Goal: Complete application form

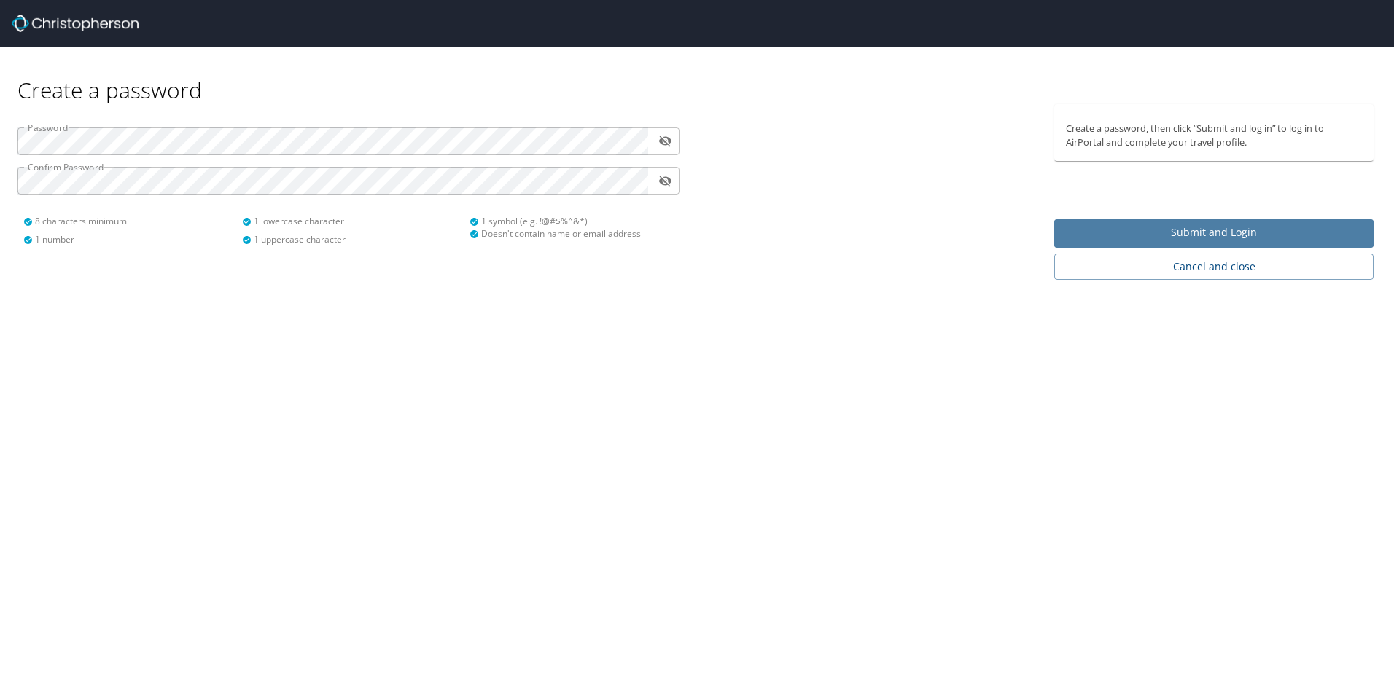
click at [1109, 227] on span "Submit and Login" at bounding box center [1214, 233] width 296 height 18
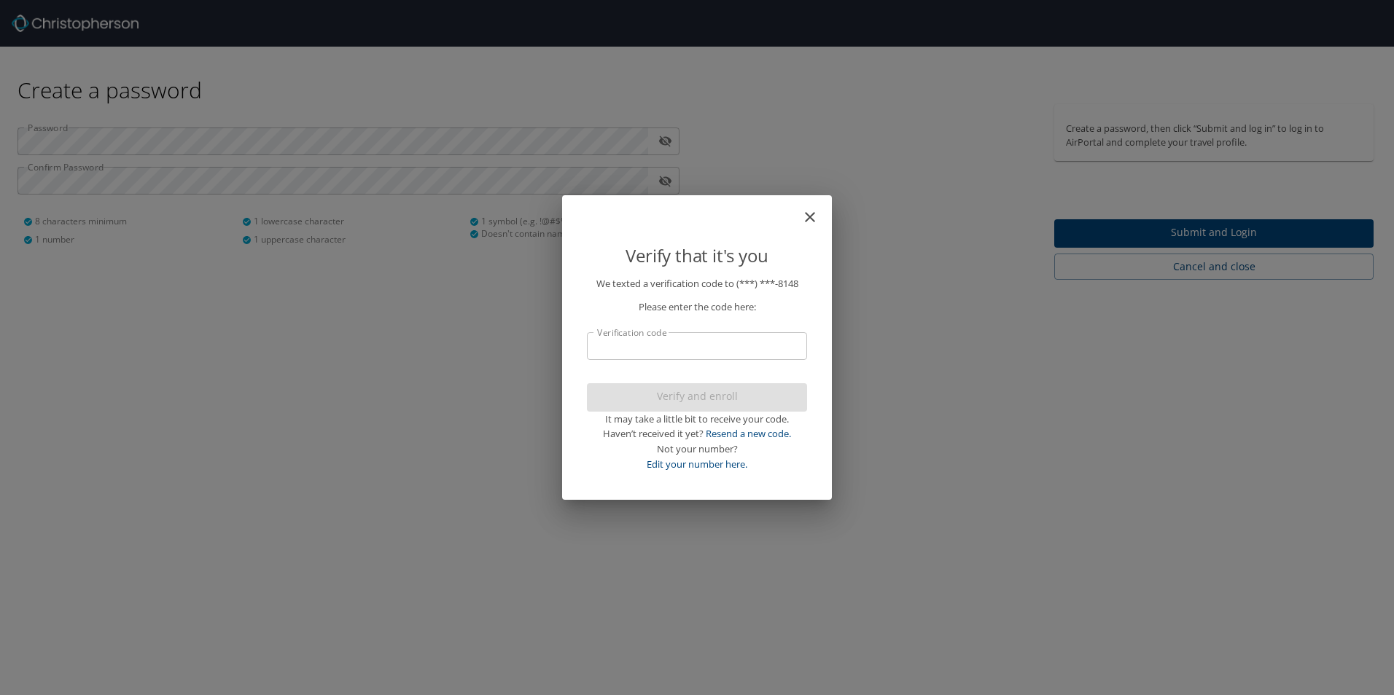
click at [640, 357] on input "Verification code" at bounding box center [697, 346] width 220 height 28
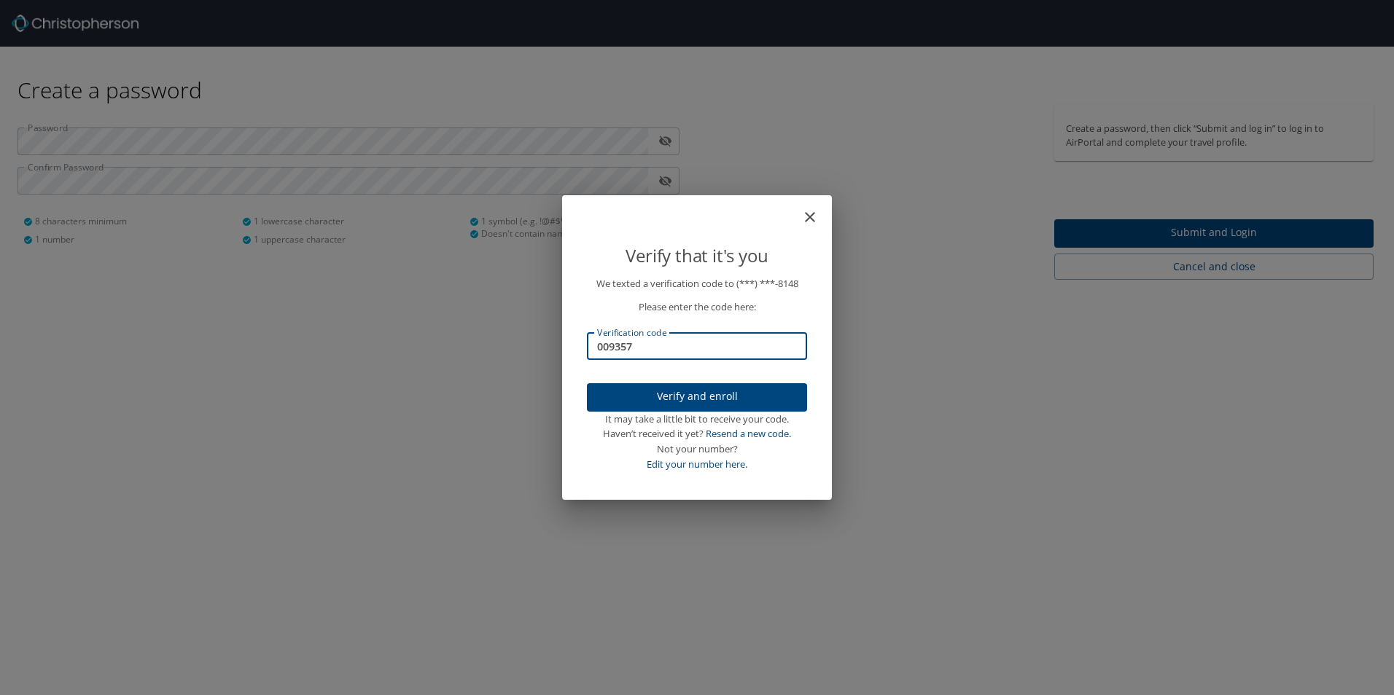
type input "009357"
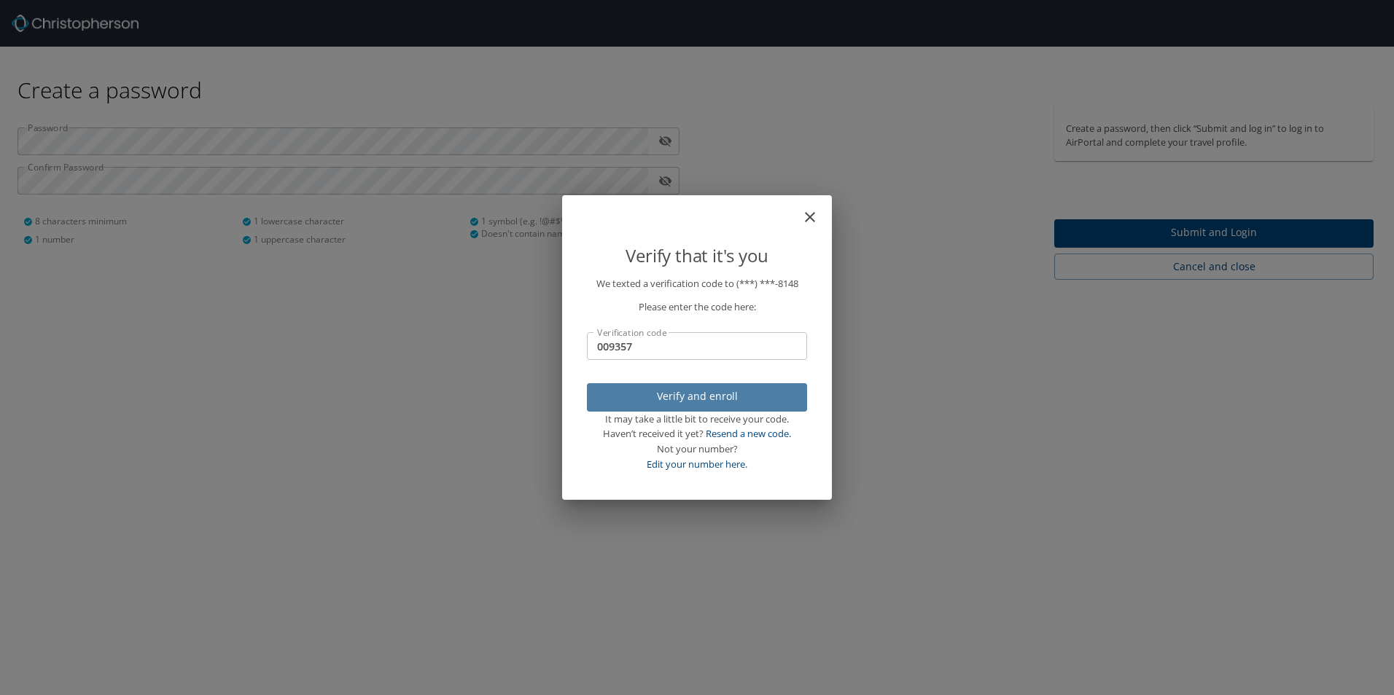
click at [639, 388] on span "Verify and enroll" at bounding box center [696, 397] width 197 height 18
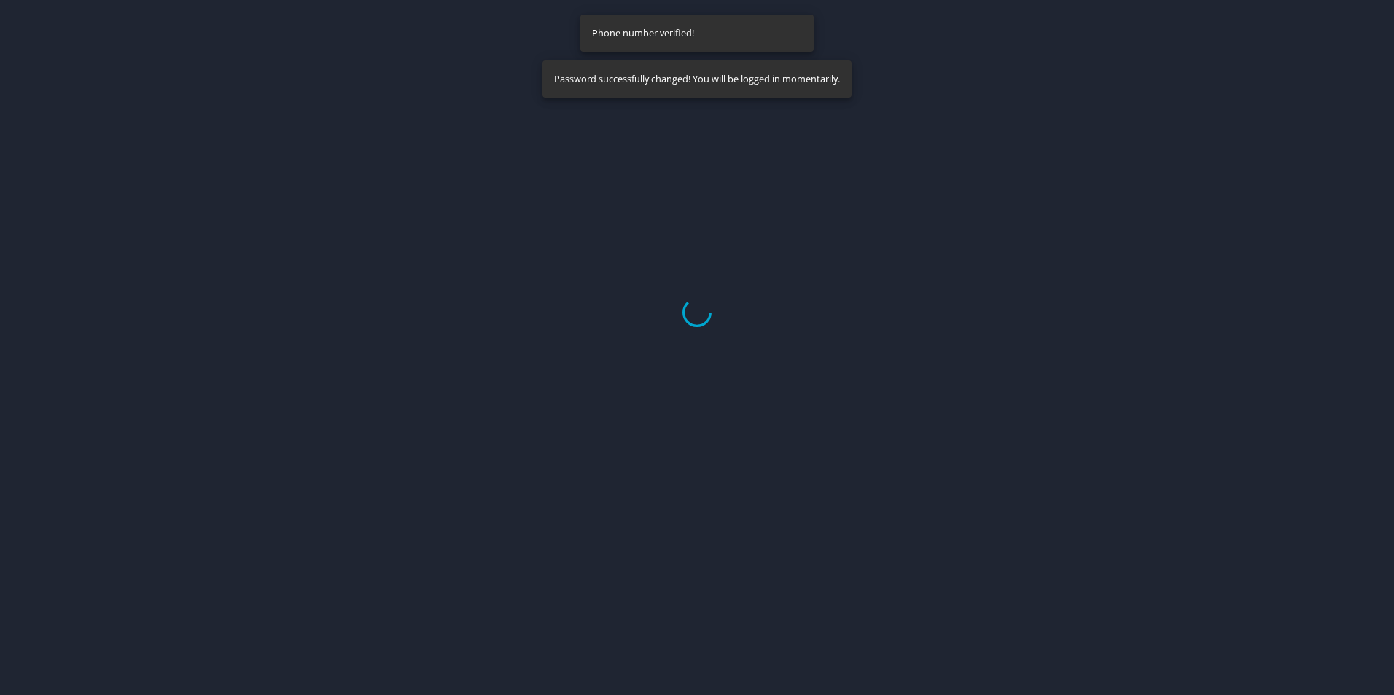
select select "US"
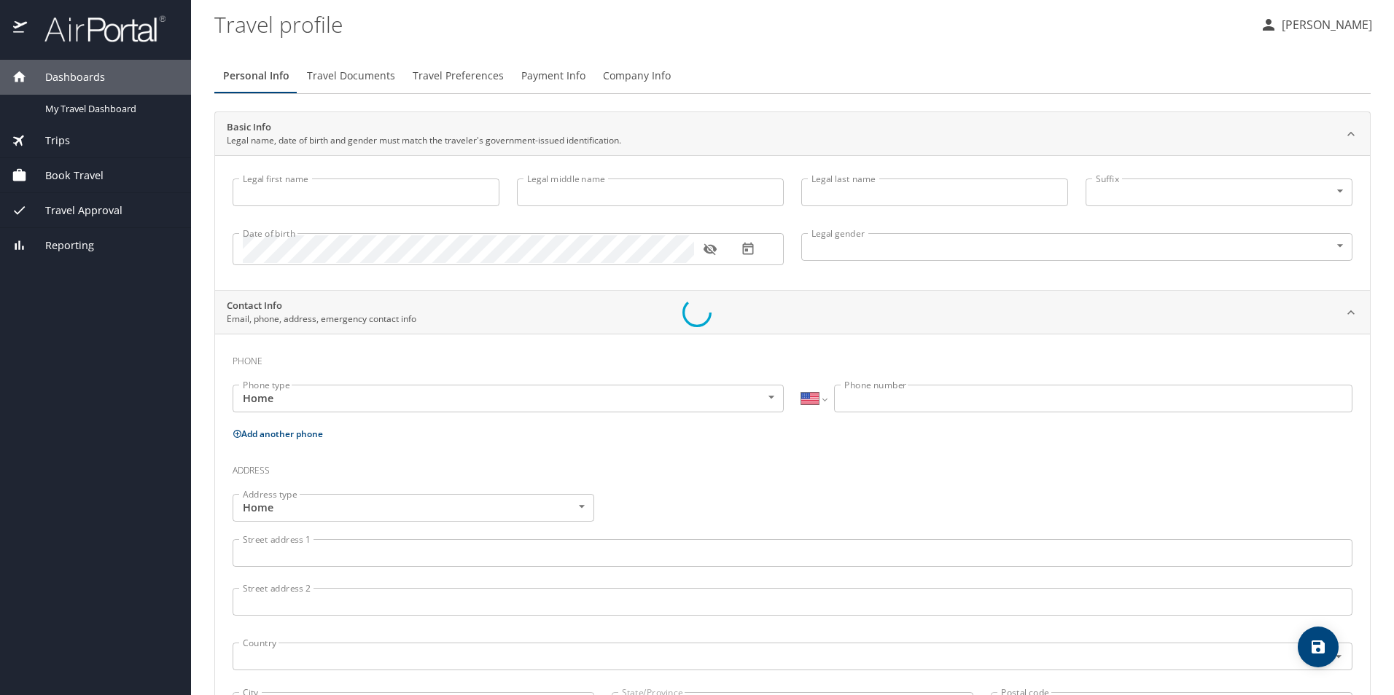
type input "[PERSON_NAME]"
type input "[DEMOGRAPHIC_DATA]"
select select "US"
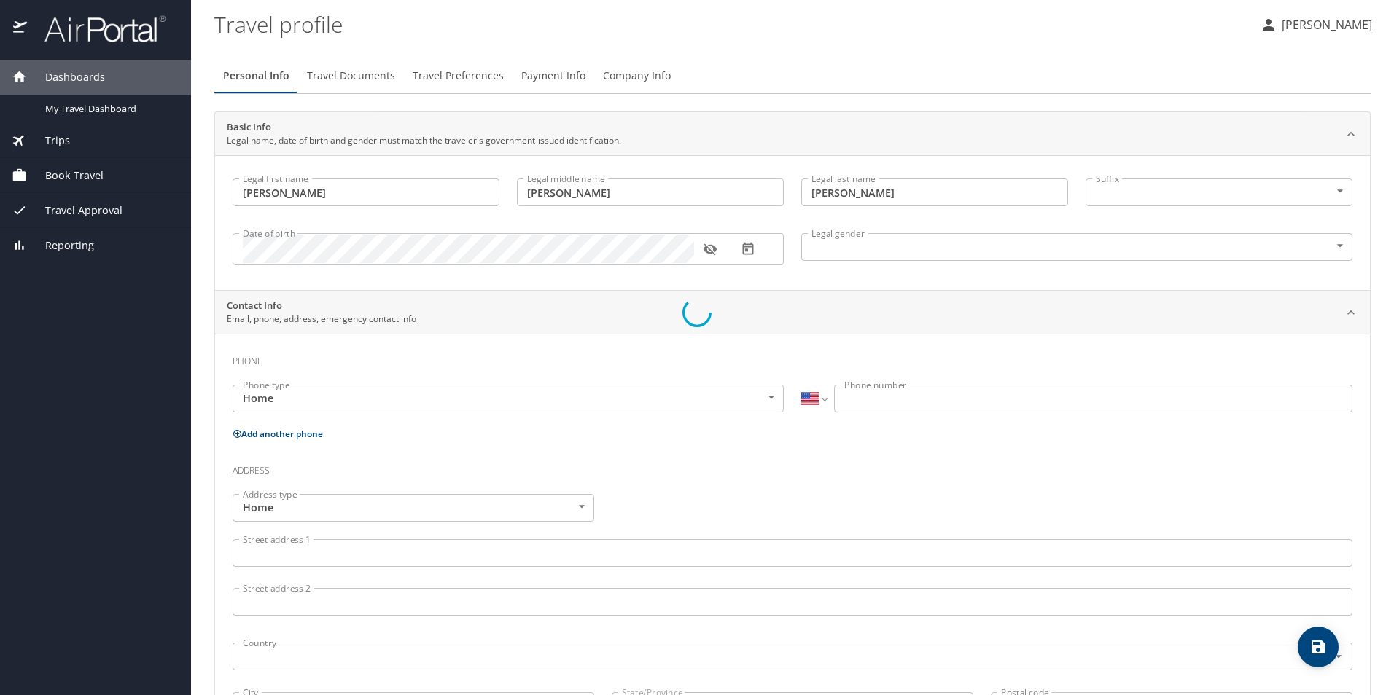
select select "US"
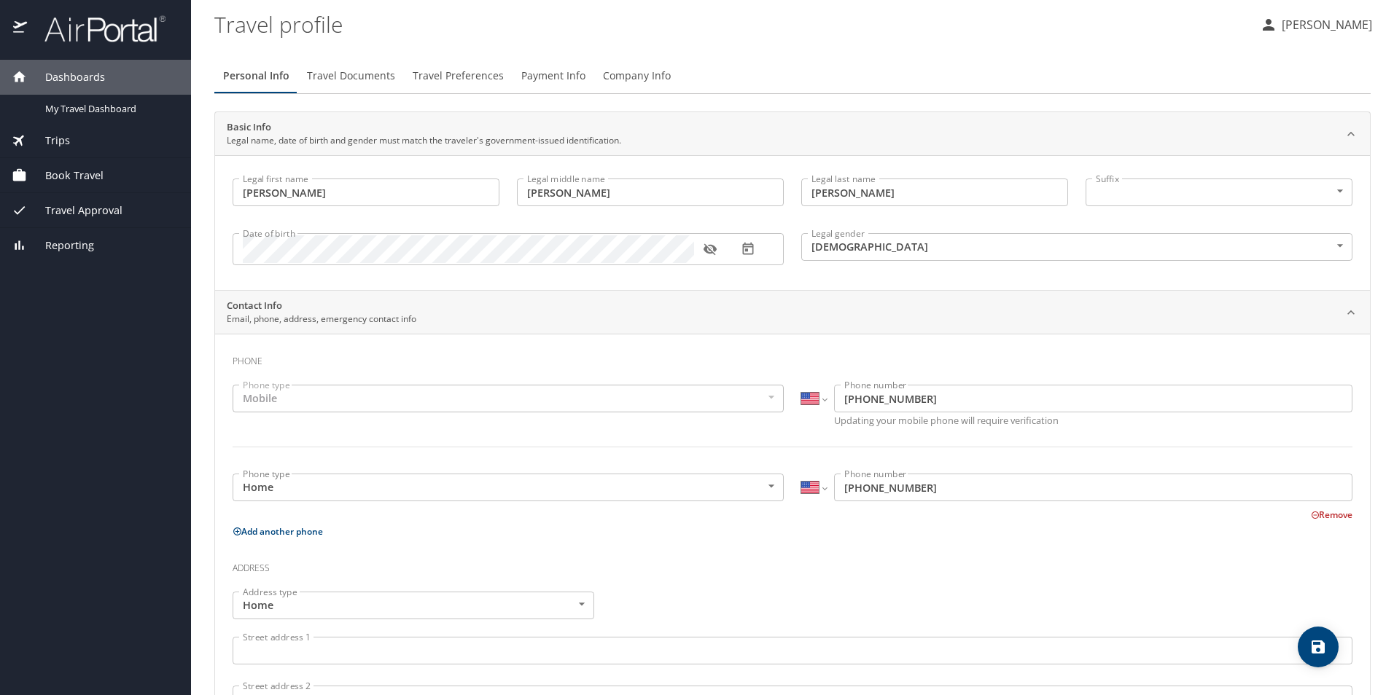
click at [53, 165] on div "Book Travel" at bounding box center [95, 175] width 191 height 35
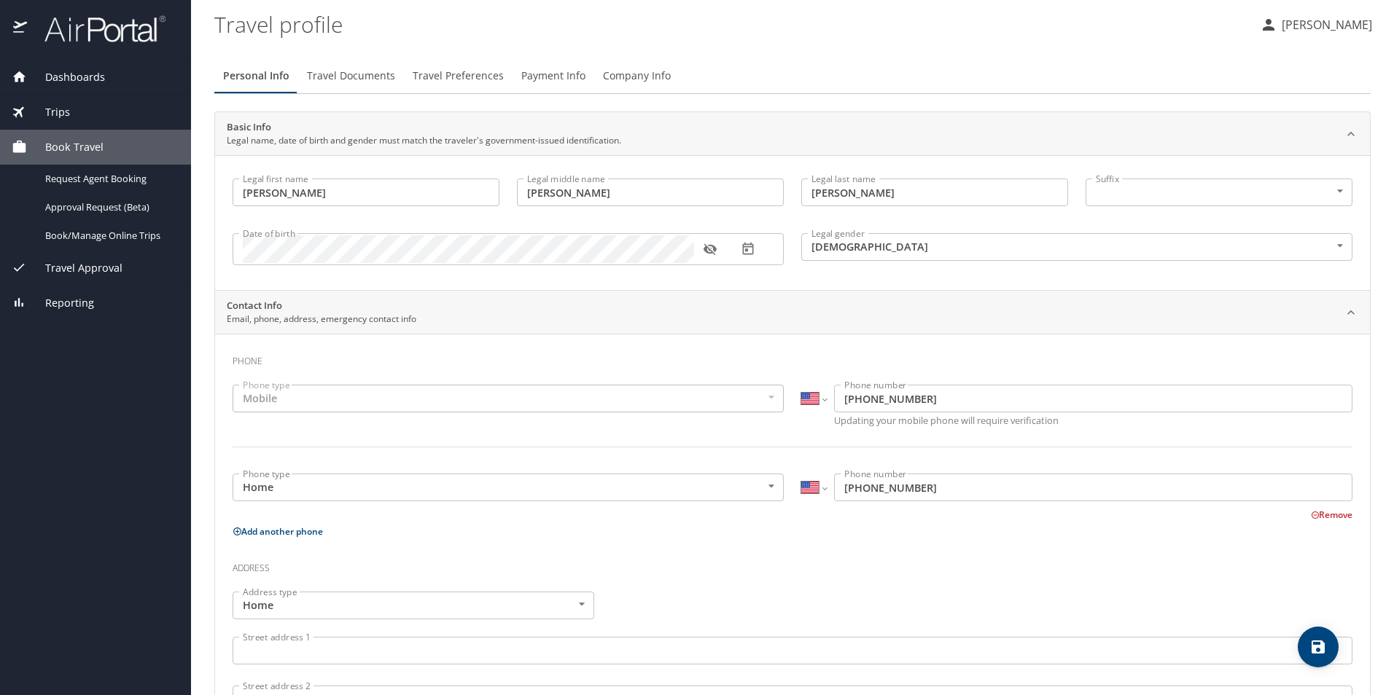
click at [97, 42] on img at bounding box center [96, 29] width 137 height 28
